Goal: Use online tool/utility: Utilize a website feature to perform a specific function

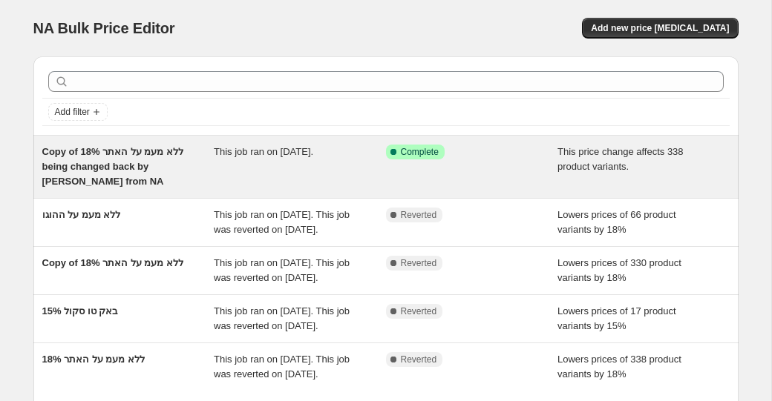
click at [241, 167] on div "This job ran on [DATE]." at bounding box center [300, 167] width 172 height 45
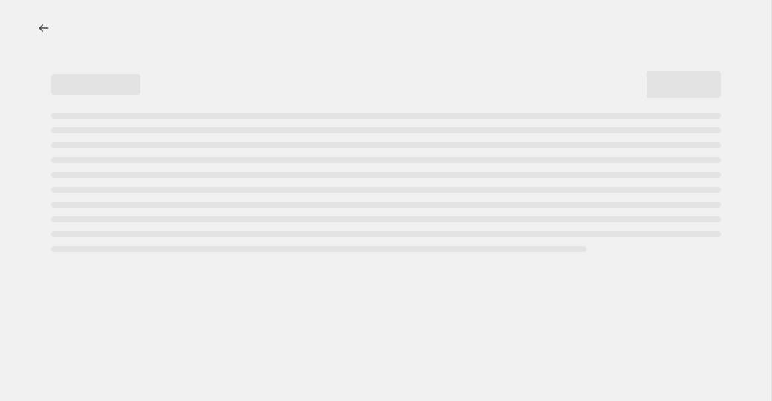
select select "ecap"
select select "remove"
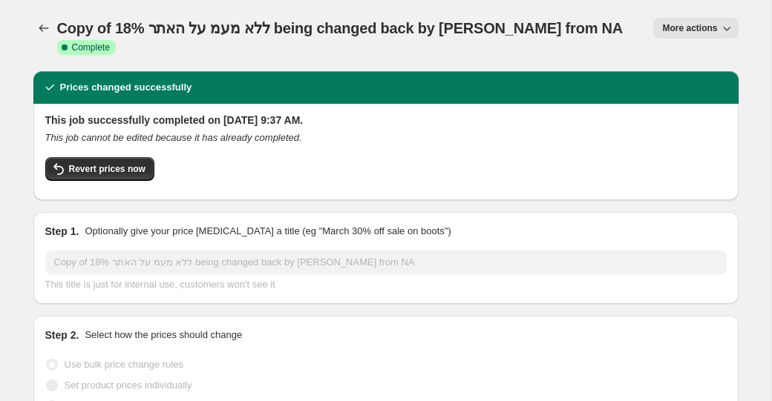
select select "collection"
click at [105, 163] on span "Revert prices now" at bounding box center [107, 169] width 76 height 12
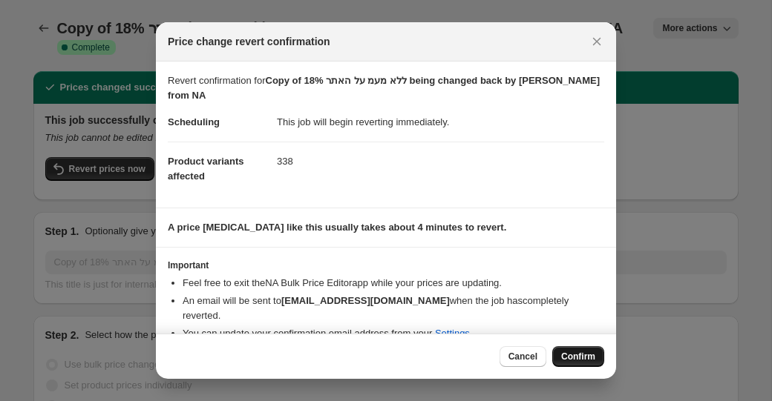
click at [586, 357] on span "Confirm" at bounding box center [578, 357] width 34 height 12
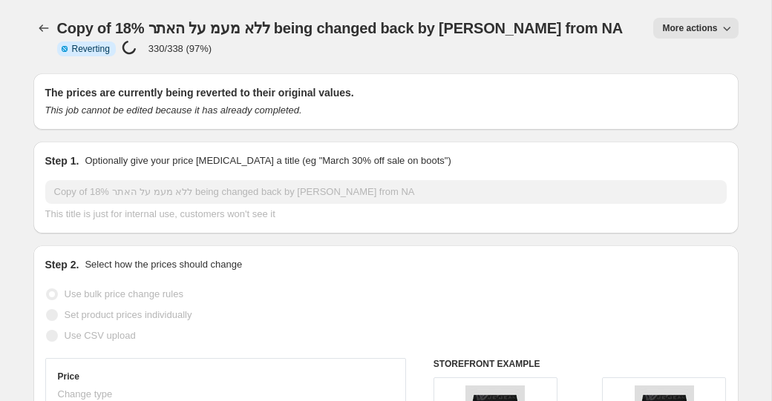
select select "ecap"
select select "remove"
select select "collection"
